Goal: Task Accomplishment & Management: Manage account settings

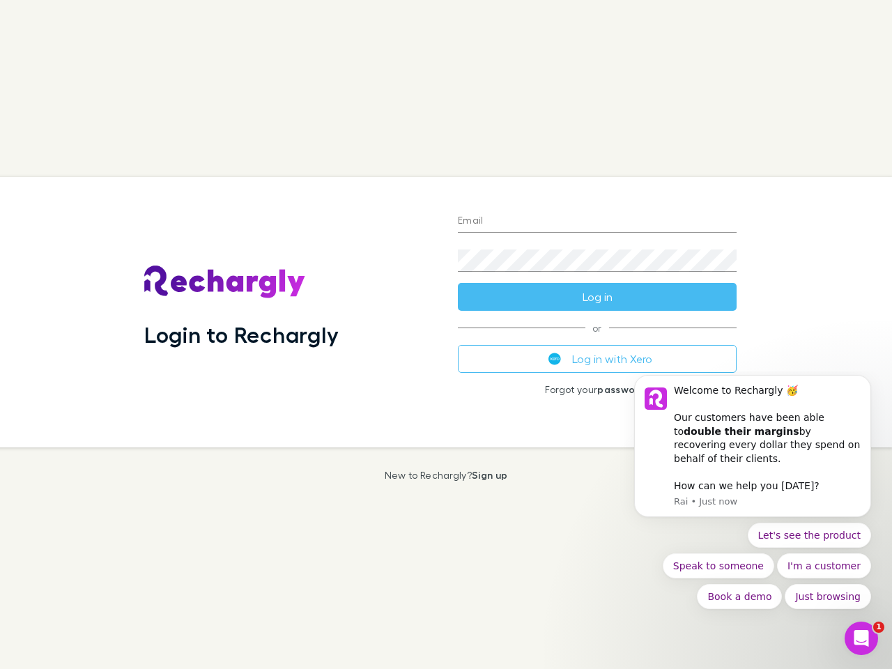
click at [446, 334] on div "Login to Rechargly" at bounding box center [290, 312] width 314 height 270
click at [597, 222] on input "Email" at bounding box center [597, 221] width 279 height 22
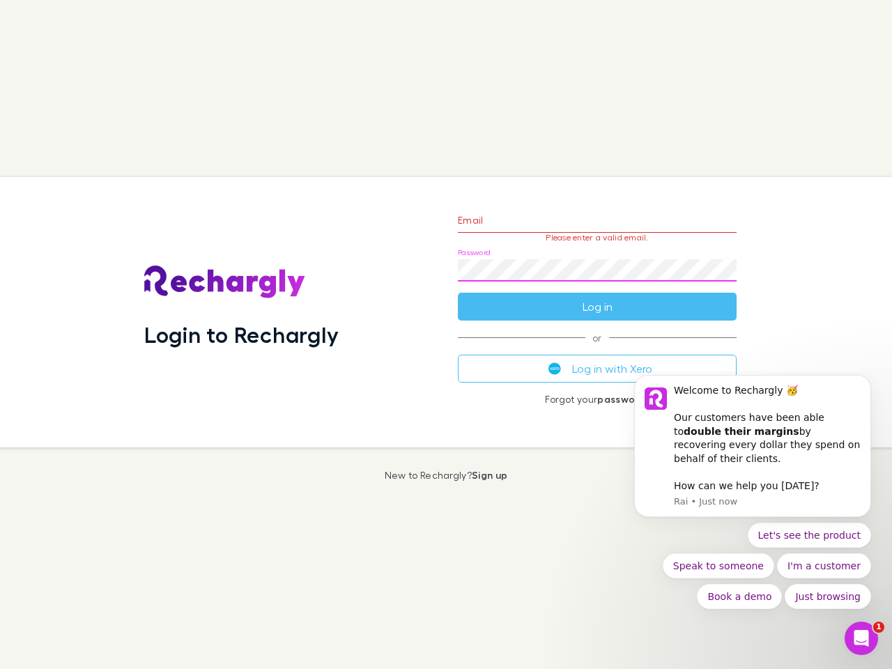
click at [597, 297] on form "Email Please enter a valid email. Password Log in" at bounding box center [597, 259] width 279 height 121
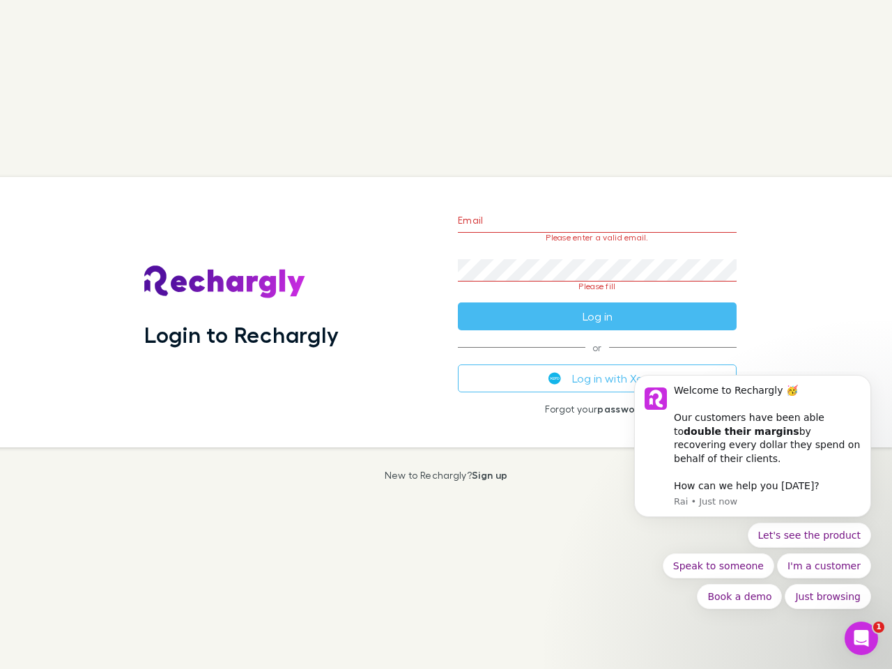
click at [597, 359] on div "Email Please enter a valid email. Password Please fill Log in or Log in with Xe…" at bounding box center [597, 312] width 301 height 270
click at [752, 453] on div "Welcome to Rechargly 🥳 ​ Our customers have been able to double their margins b…" at bounding box center [767, 425] width 187 height 82
